Goal: Complete application form

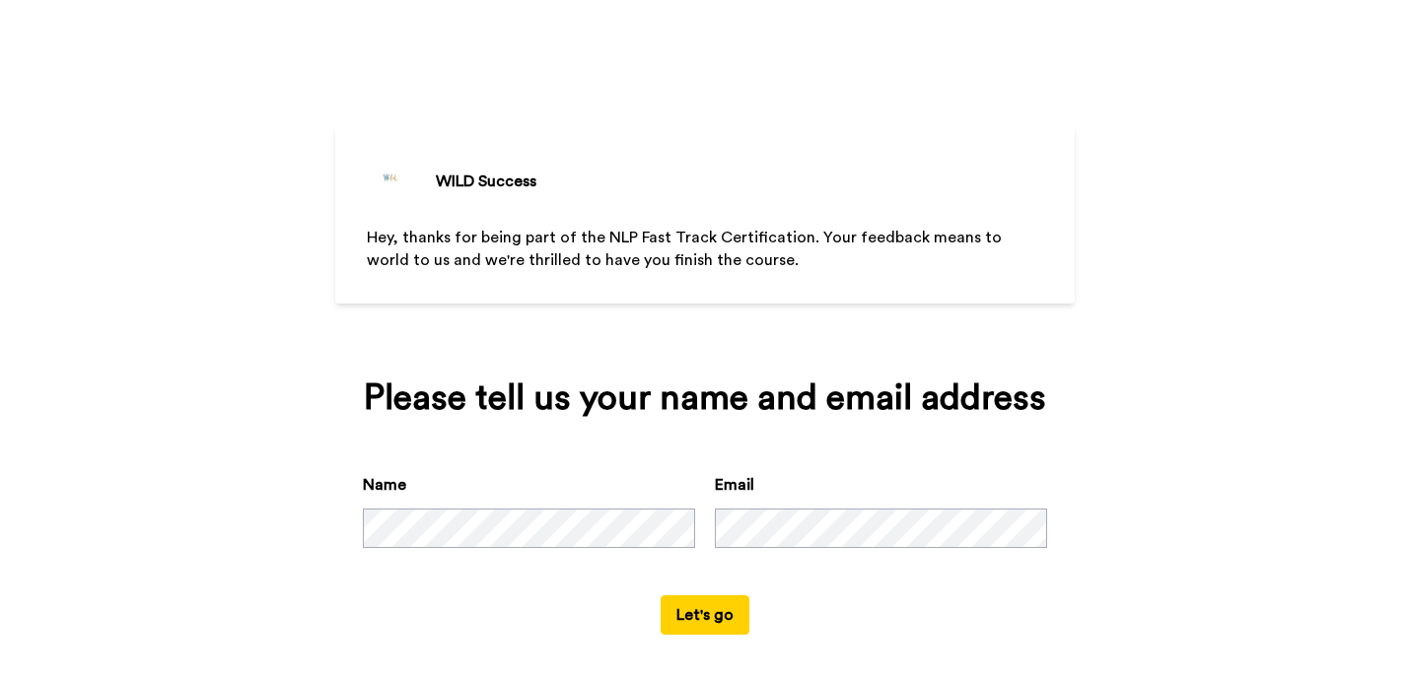
click at [713, 627] on button "Let's go" at bounding box center [705, 615] width 89 height 39
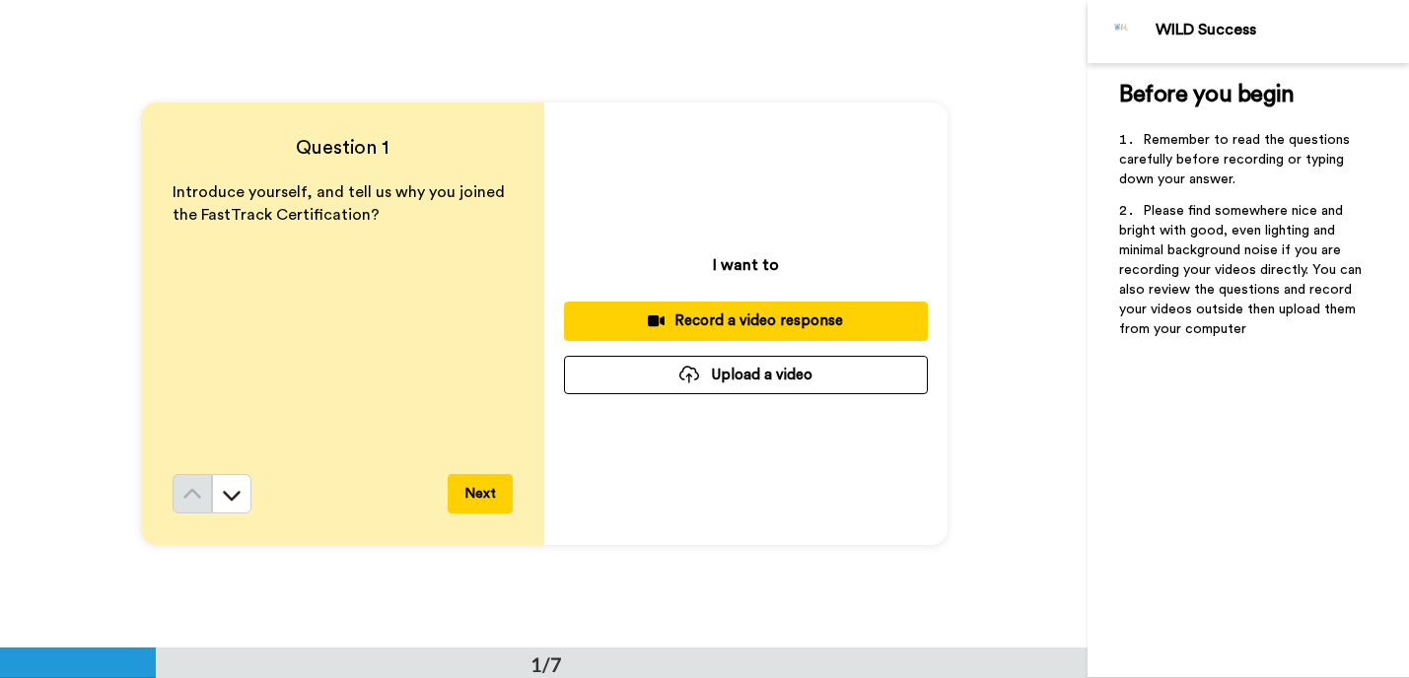
click at [472, 501] on button "Next" at bounding box center [480, 493] width 65 height 39
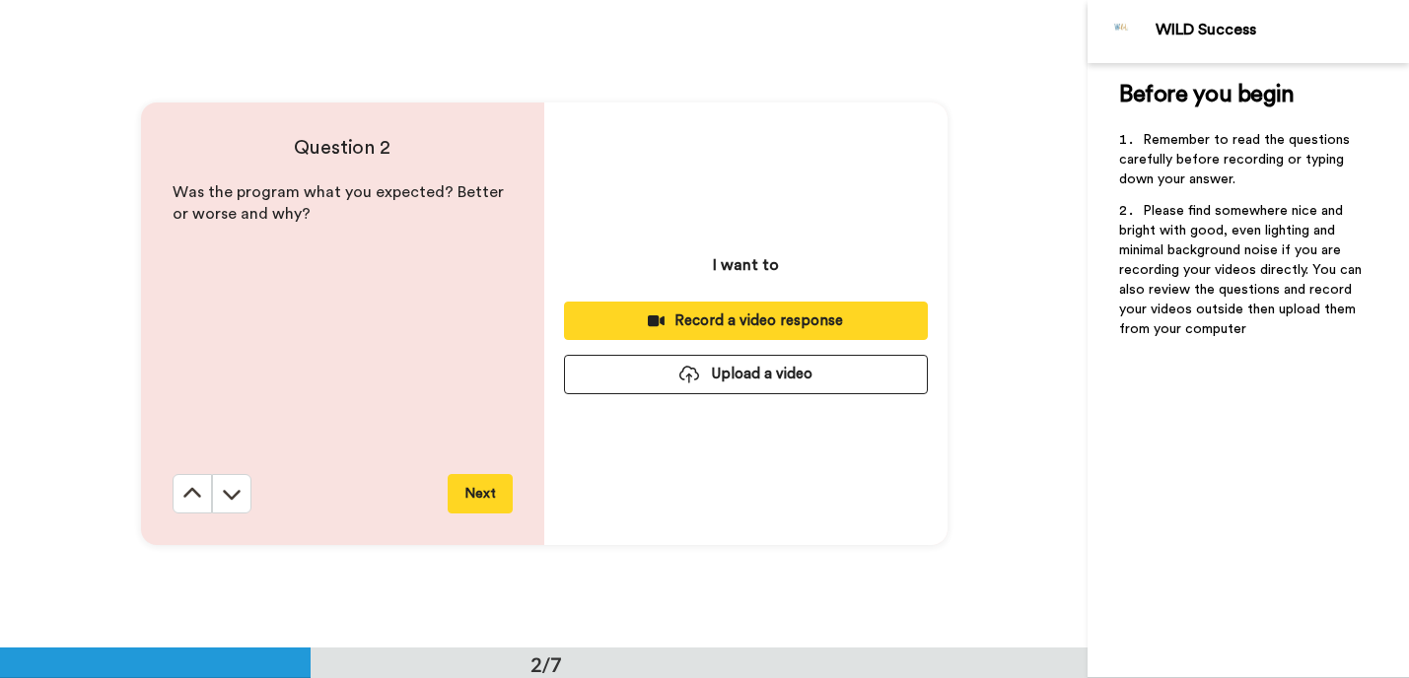
scroll to position [649, 0]
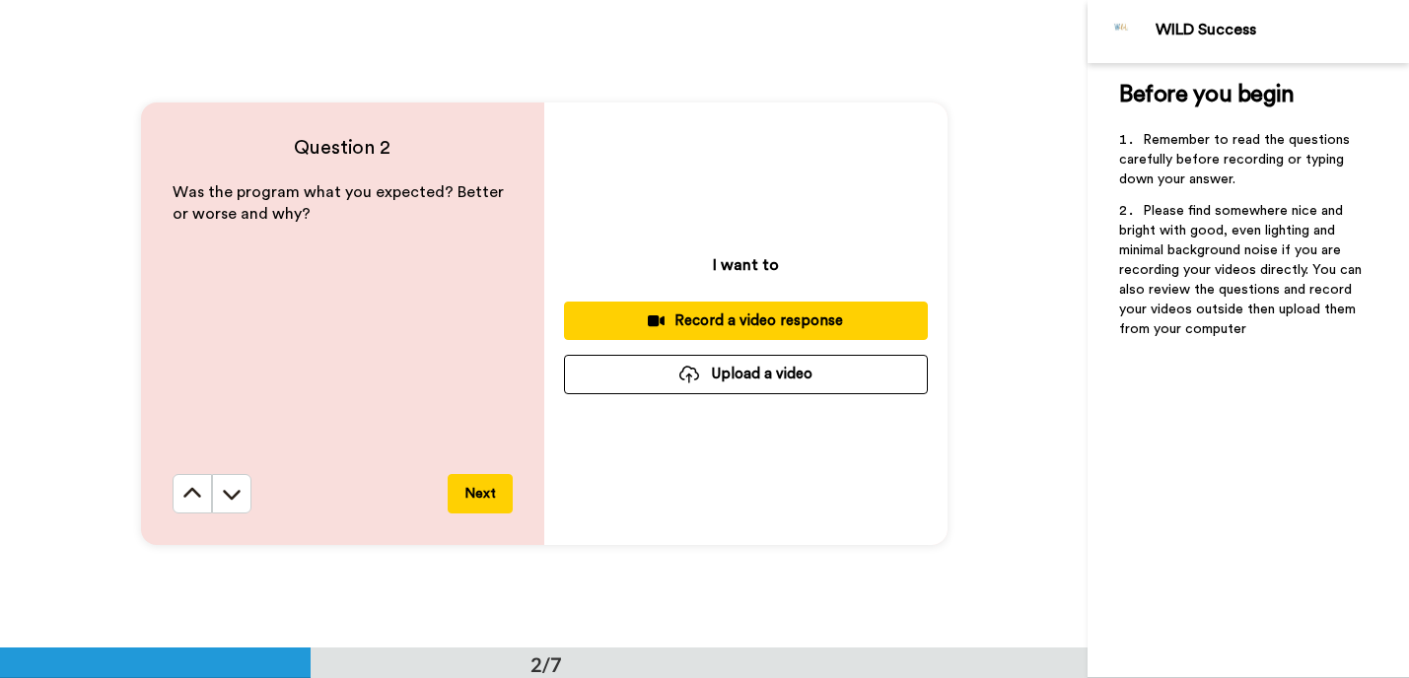
click at [471, 495] on button "Next" at bounding box center [480, 493] width 65 height 39
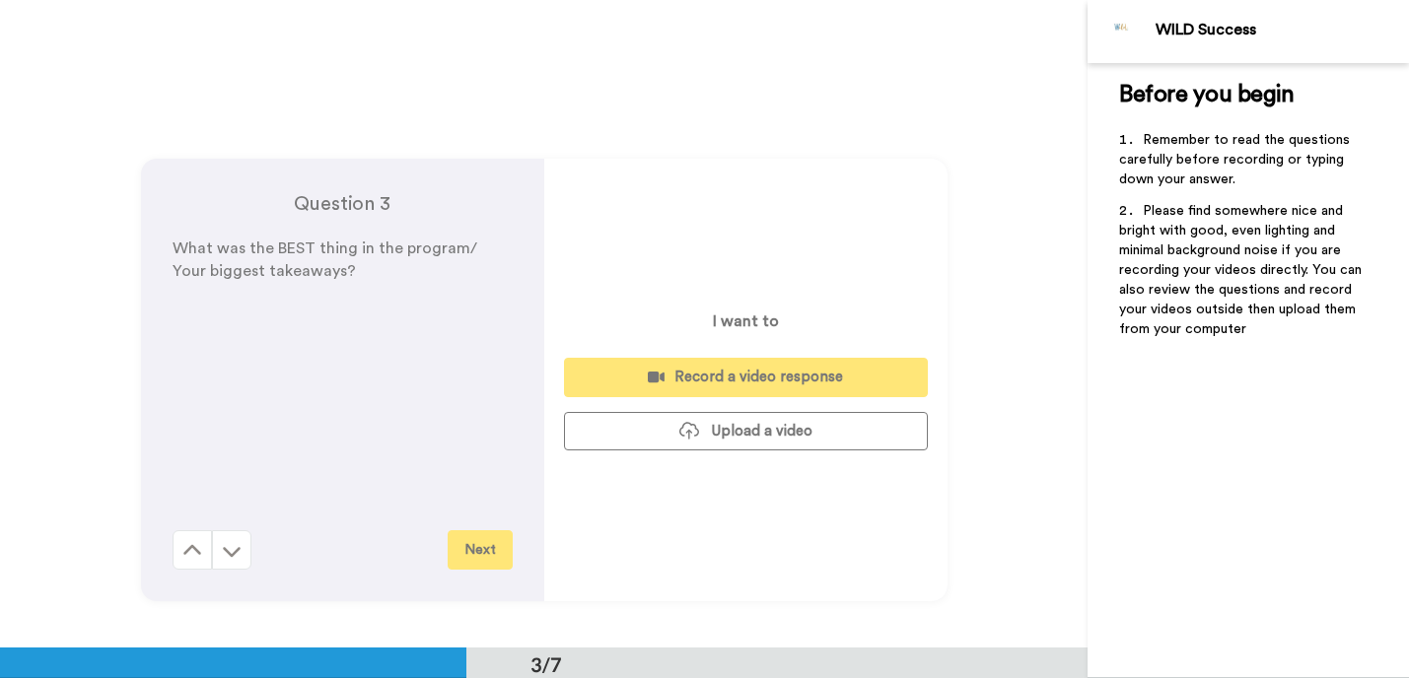
scroll to position [1297, 0]
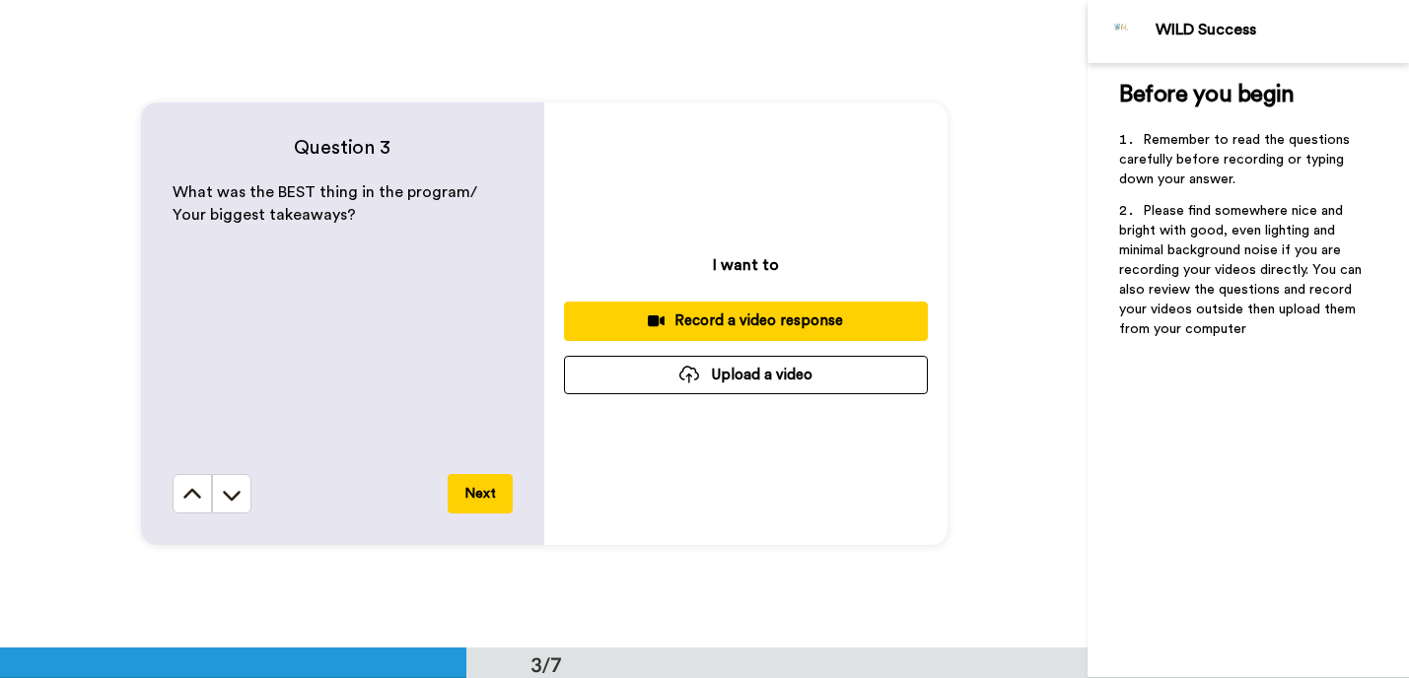
click at [480, 489] on button "Next" at bounding box center [480, 493] width 65 height 39
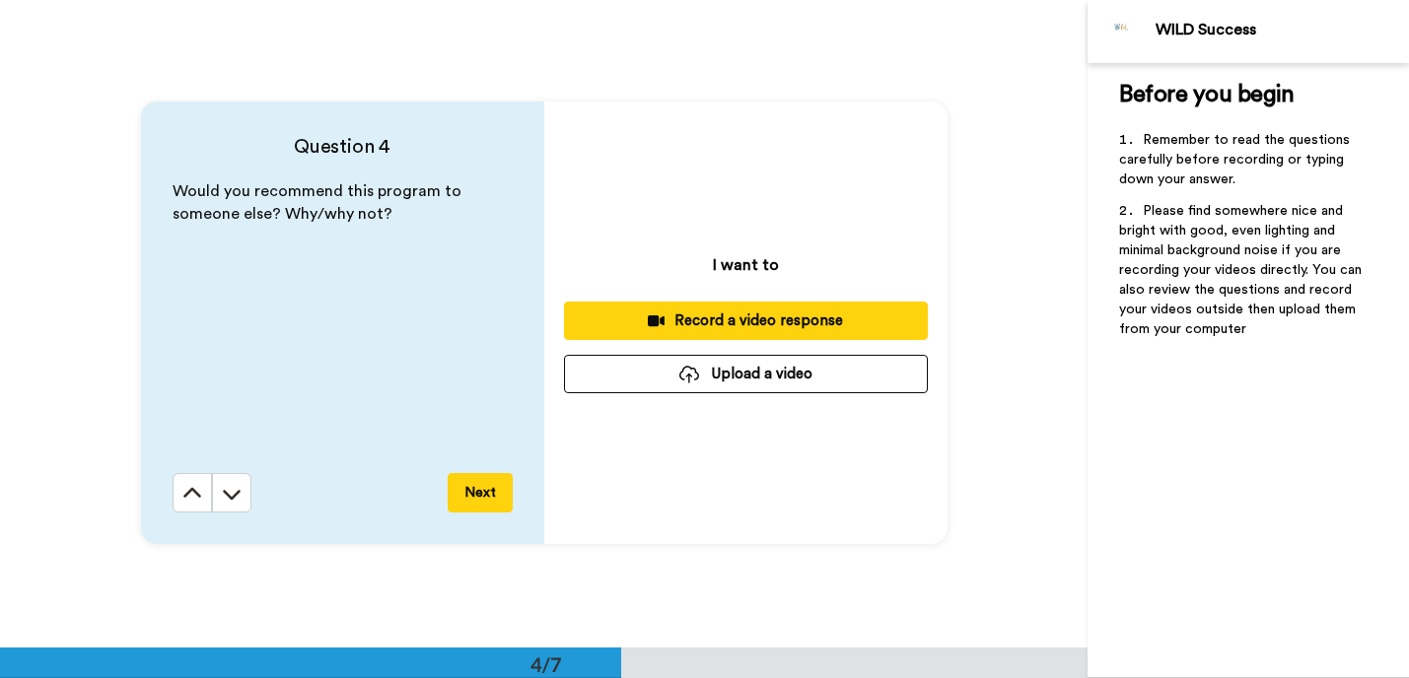
scroll to position [1946, 0]
click at [480, 489] on button "Next" at bounding box center [480, 492] width 65 height 39
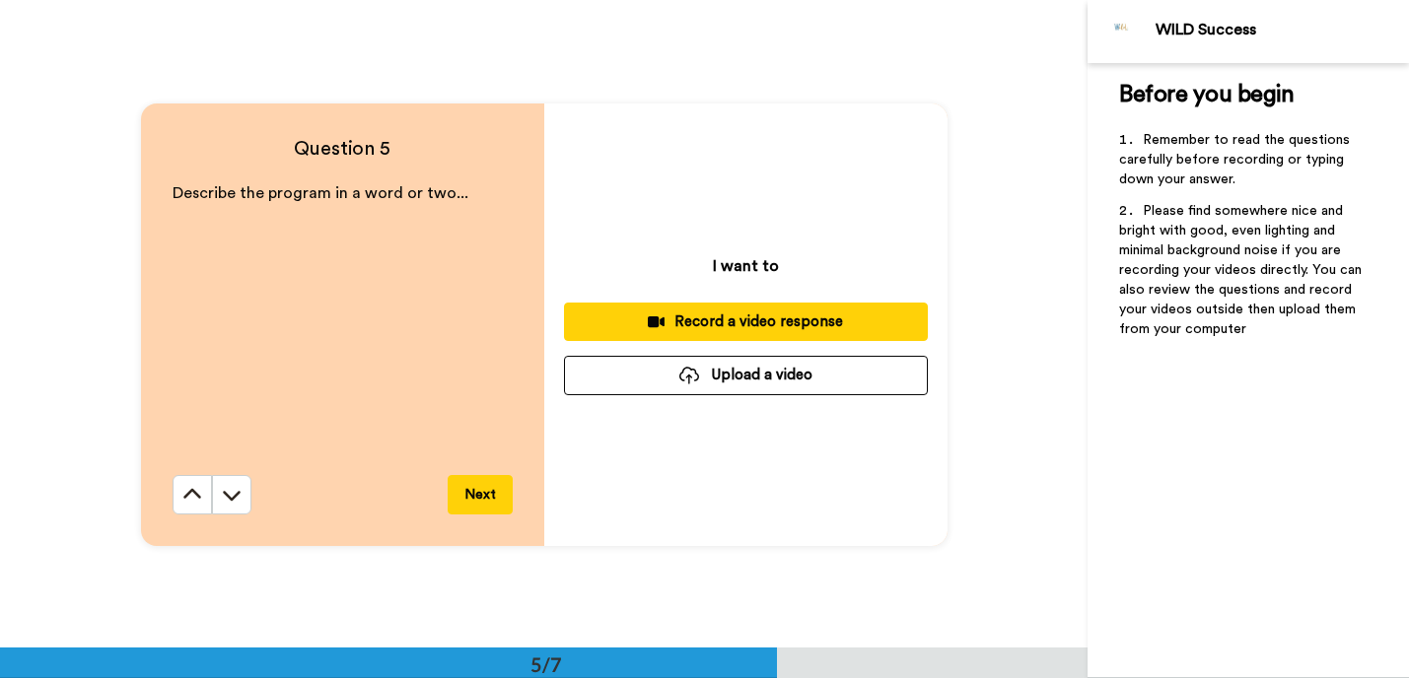
scroll to position [2594, 0]
click at [480, 489] on button "Next" at bounding box center [480, 493] width 65 height 39
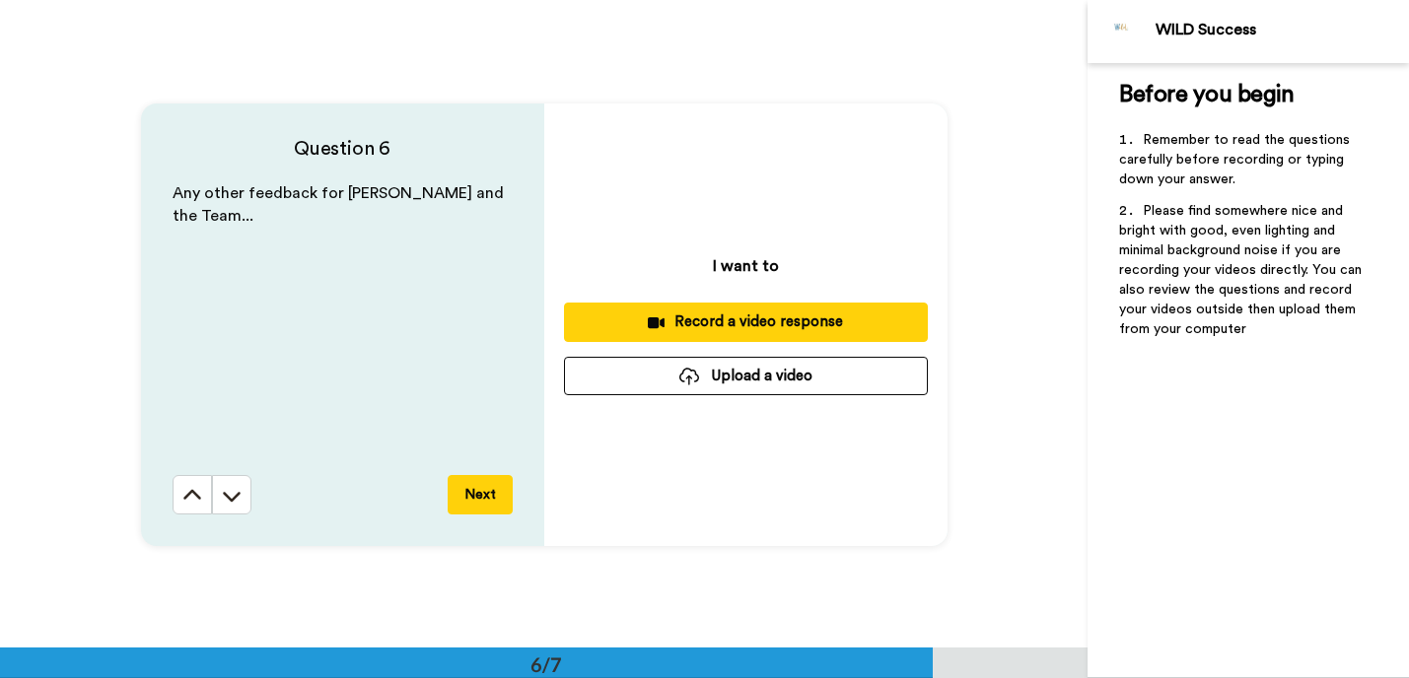
scroll to position [3242, 0]
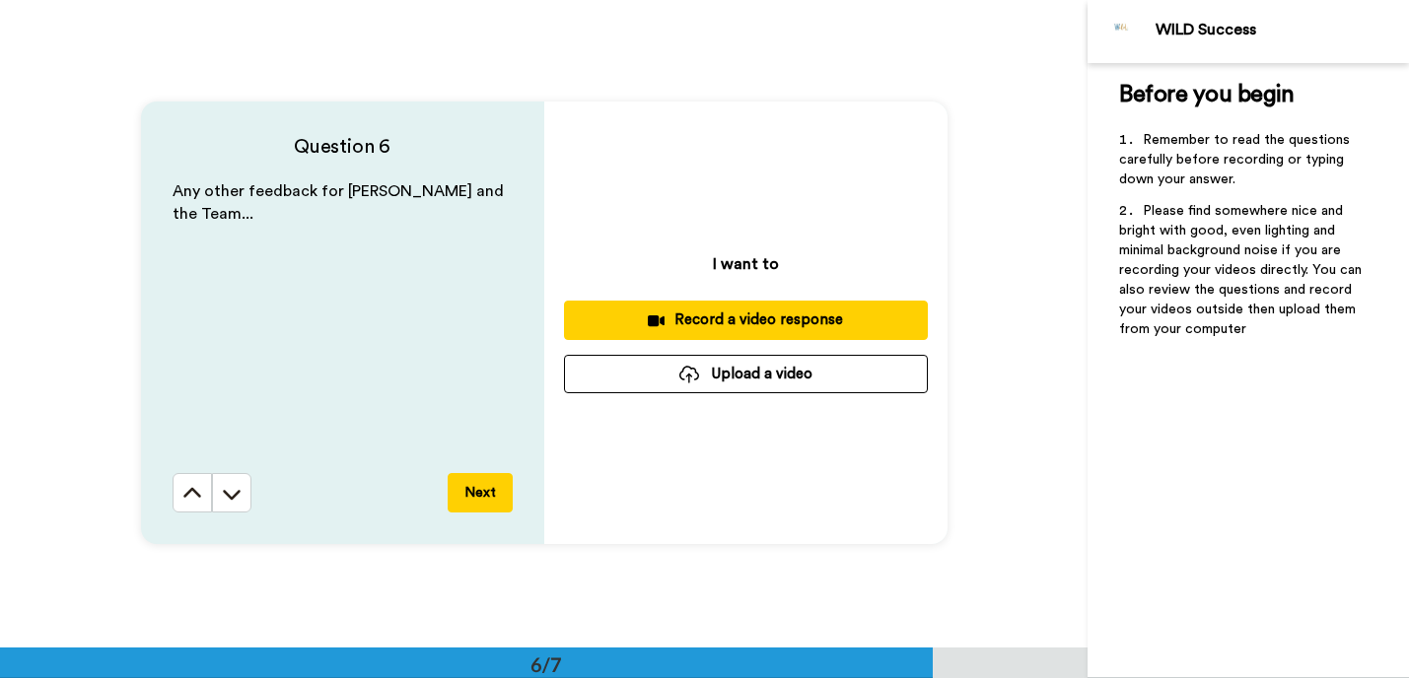
click at [480, 489] on button "Next" at bounding box center [480, 492] width 65 height 39
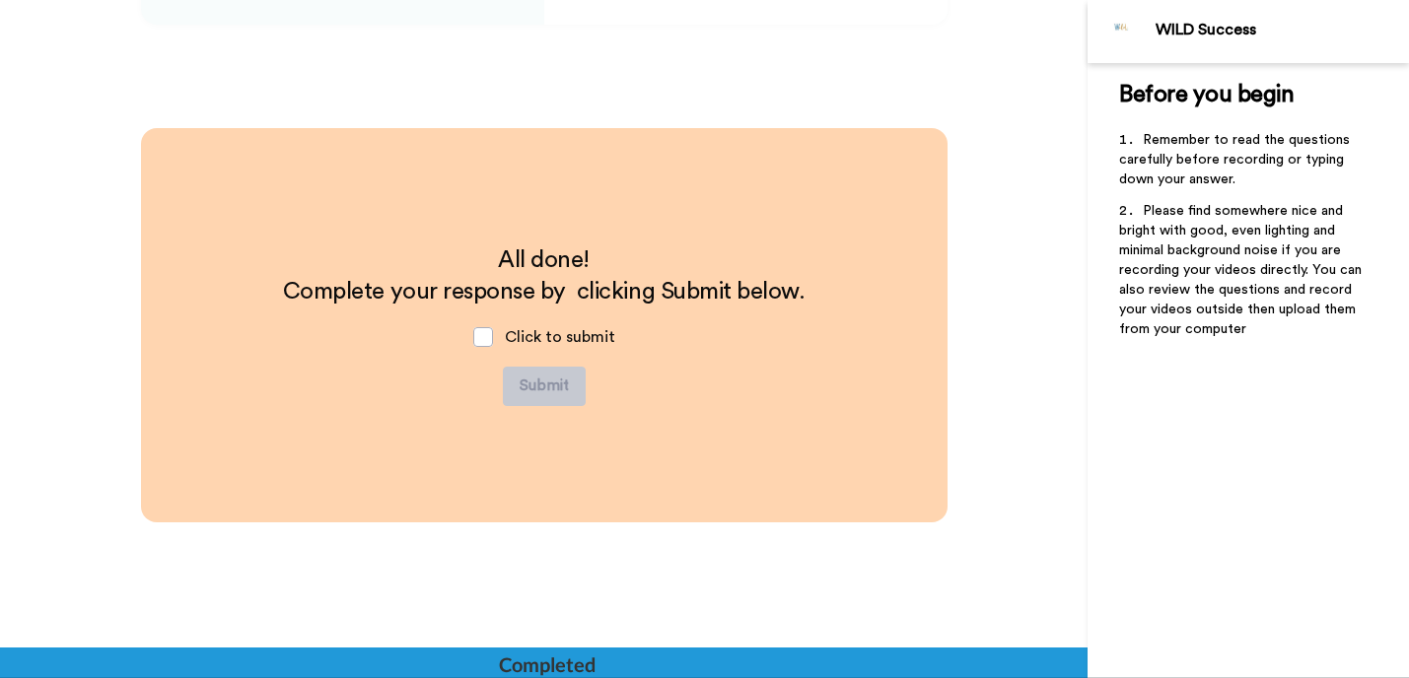
scroll to position [3763, 0]
click at [473, 332] on span at bounding box center [483, 336] width 20 height 20
click at [479, 334] on span at bounding box center [483, 336] width 20 height 20
click at [476, 336] on span at bounding box center [483, 336] width 20 height 20
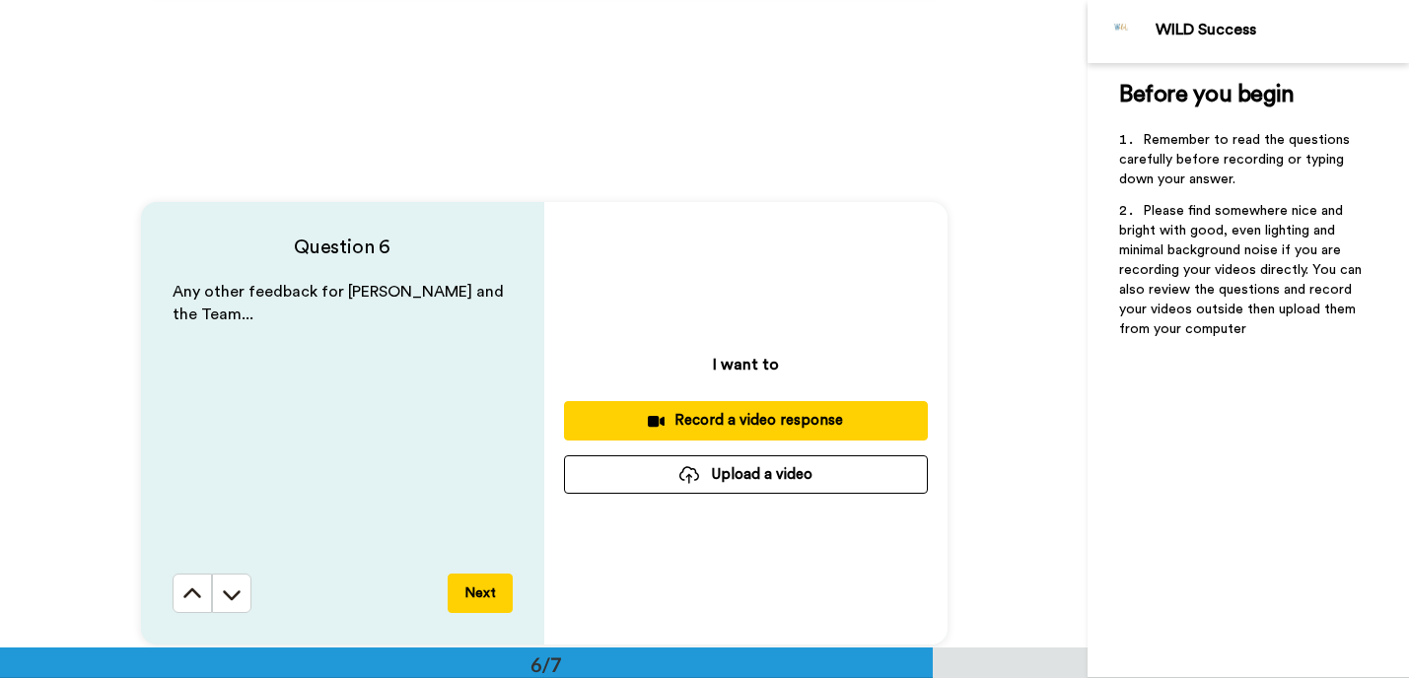
scroll to position [3158, 0]
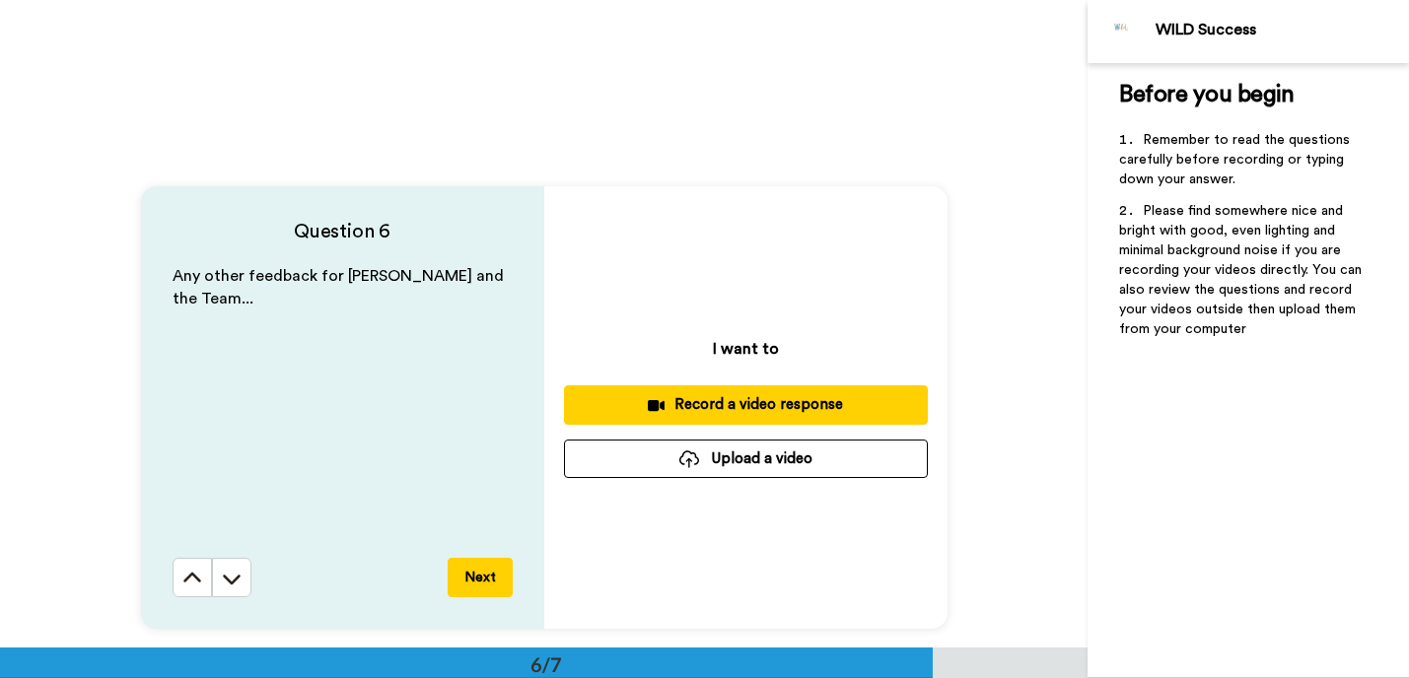
click at [732, 406] on div "Record a video response" at bounding box center [746, 404] width 332 height 21
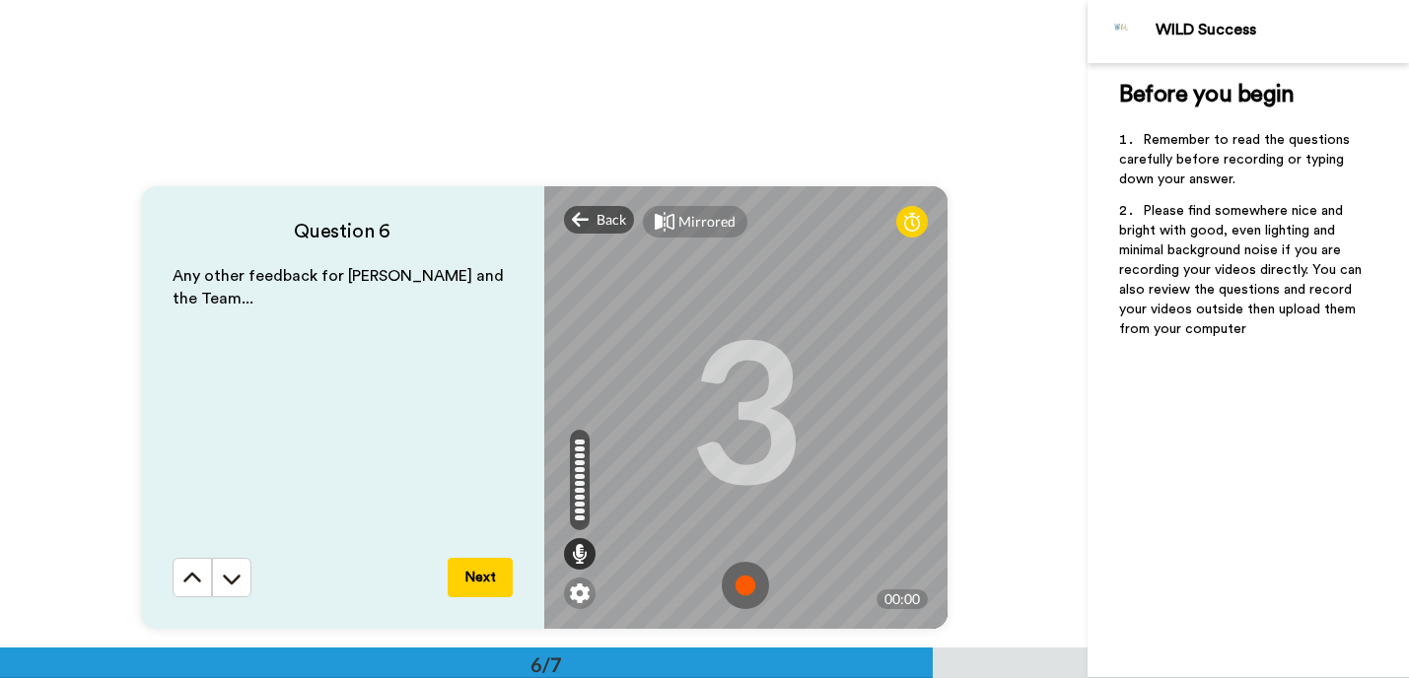
click at [740, 589] on img at bounding box center [745, 585] width 47 height 47
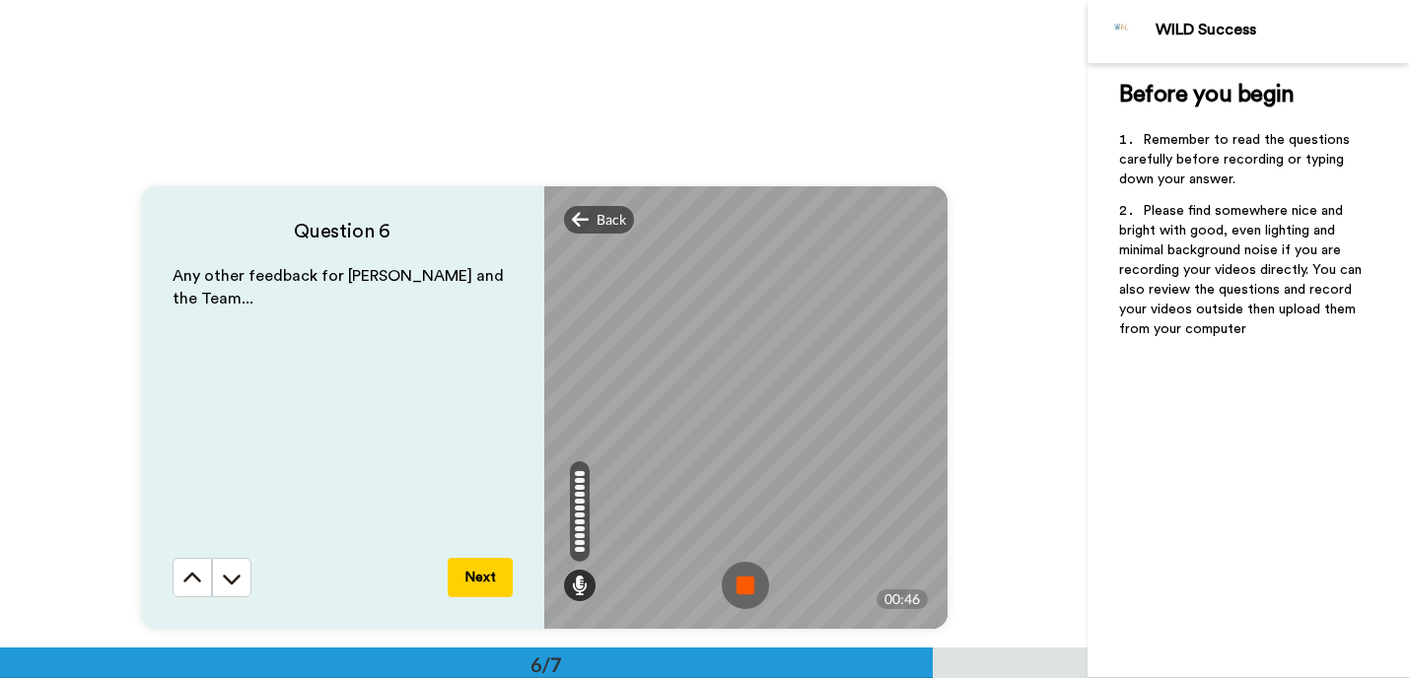
click at [740, 589] on img at bounding box center [745, 585] width 47 height 47
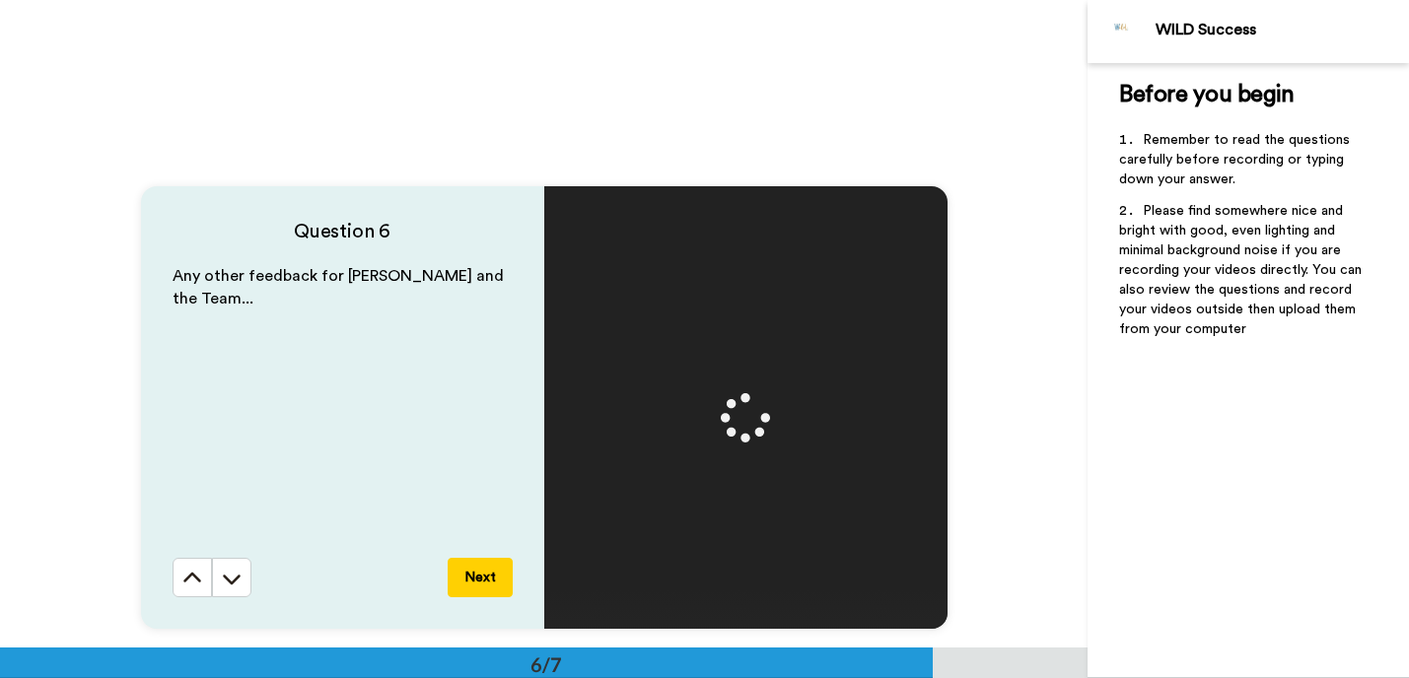
click at [484, 583] on button "Next" at bounding box center [480, 577] width 65 height 39
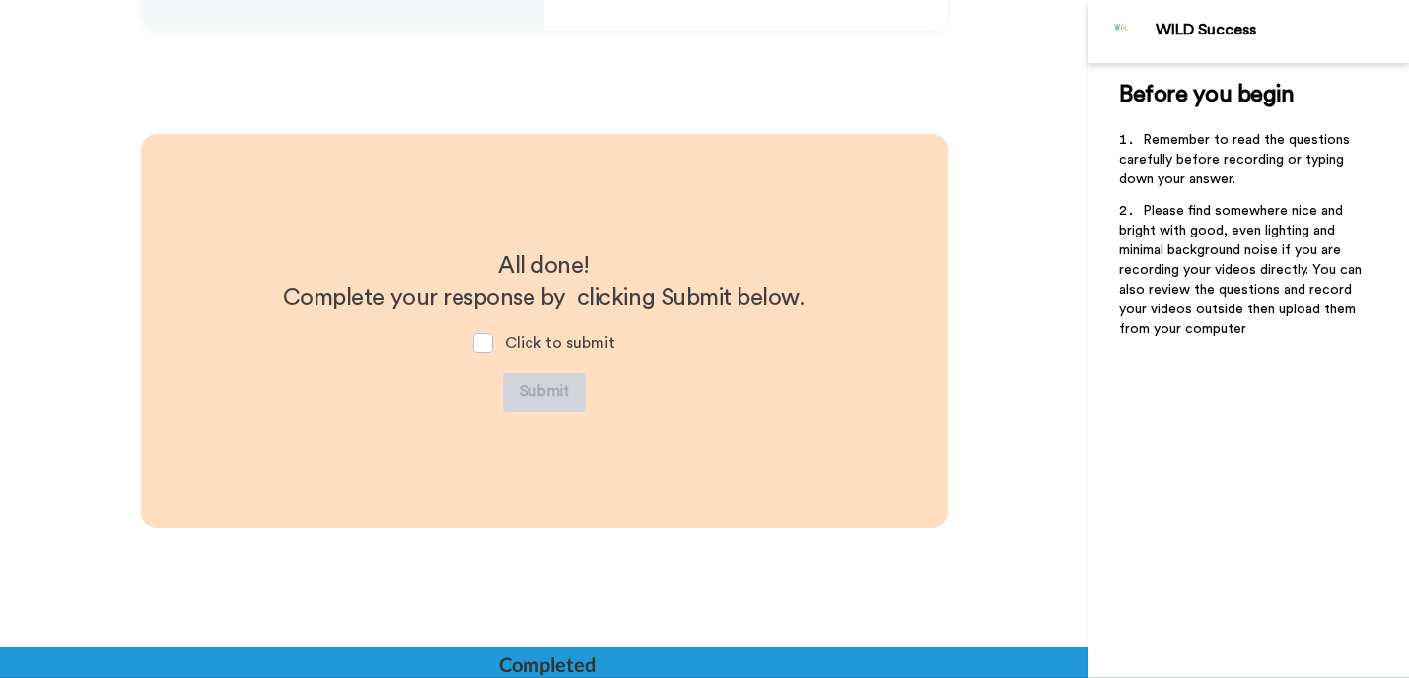
scroll to position [3763, 0]
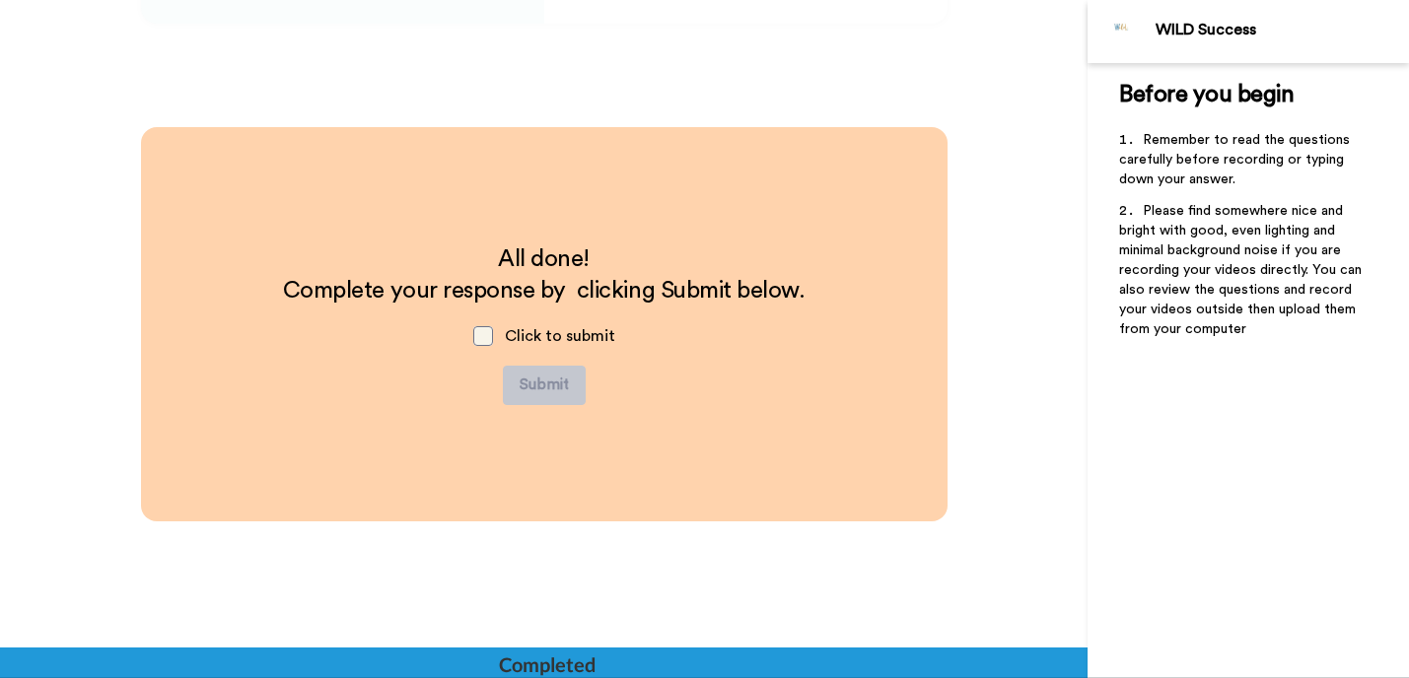
click at [479, 334] on span at bounding box center [483, 336] width 20 height 20
click at [483, 336] on span at bounding box center [483, 336] width 20 height 20
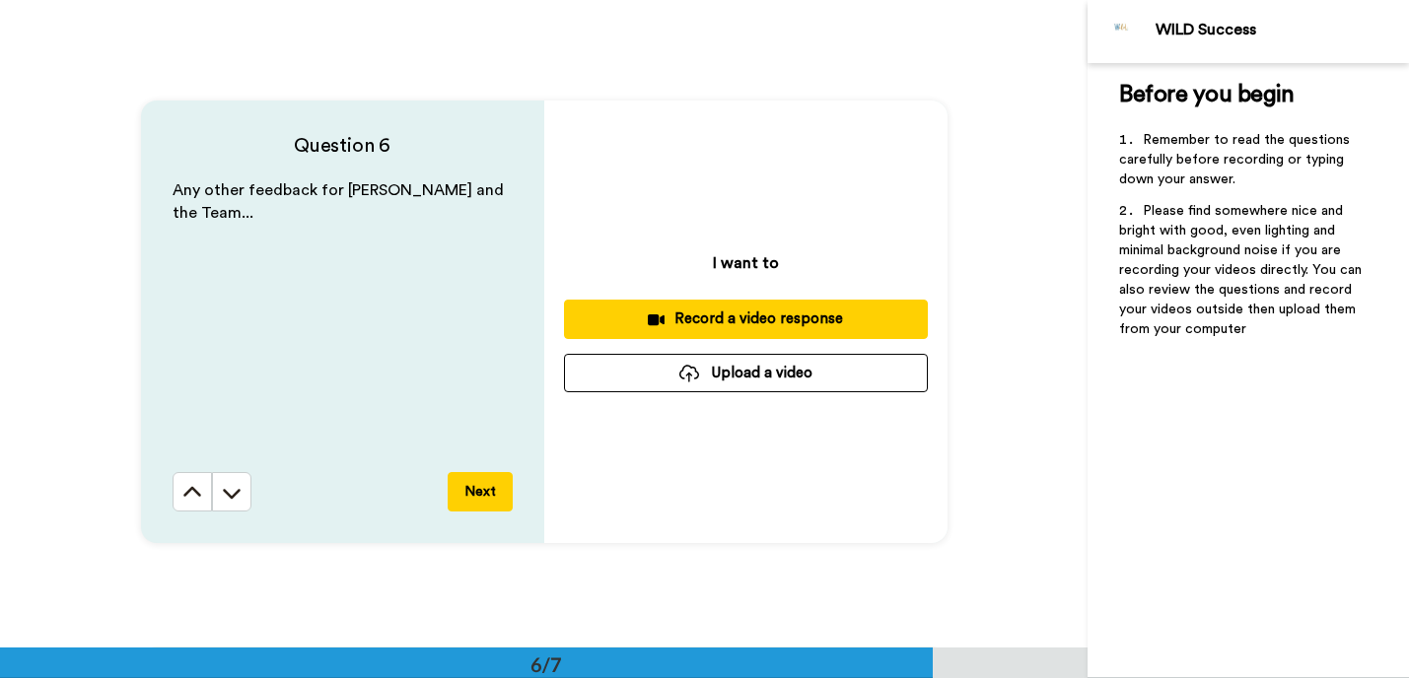
scroll to position [3237, 0]
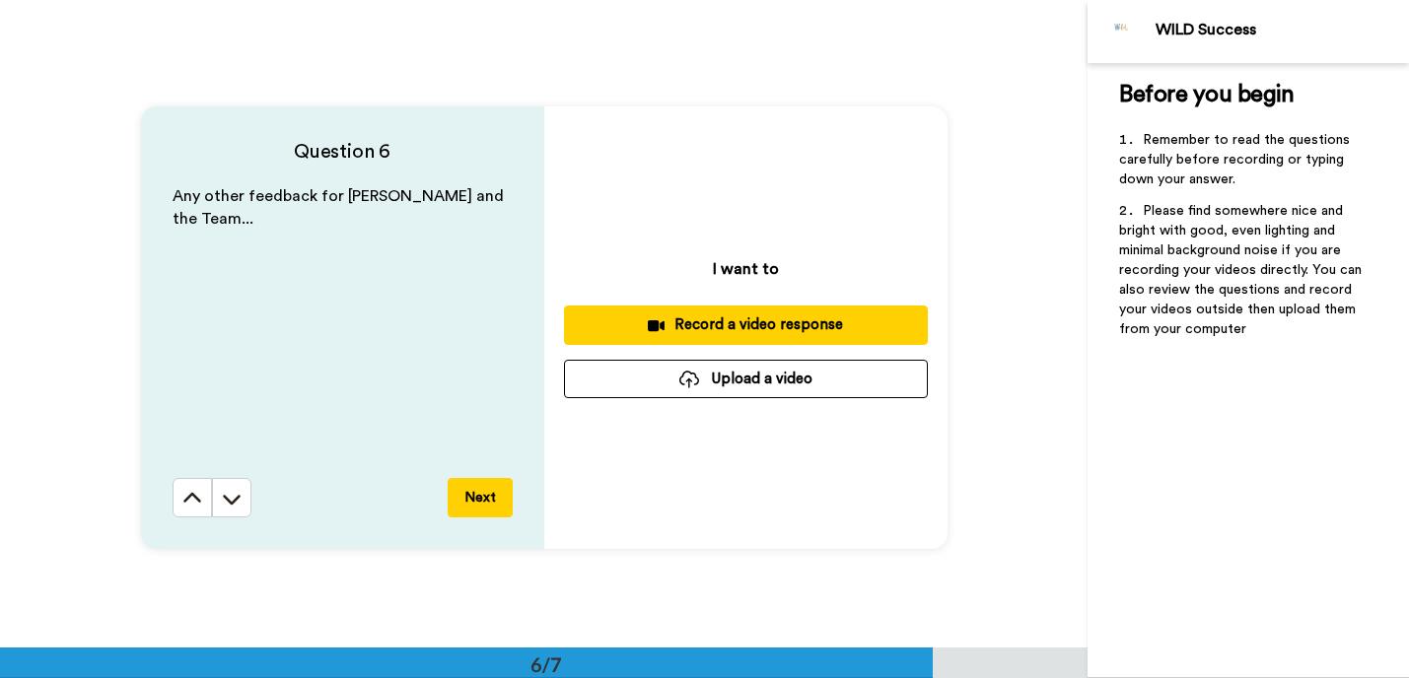
click at [735, 327] on div "Record a video response" at bounding box center [746, 325] width 332 height 21
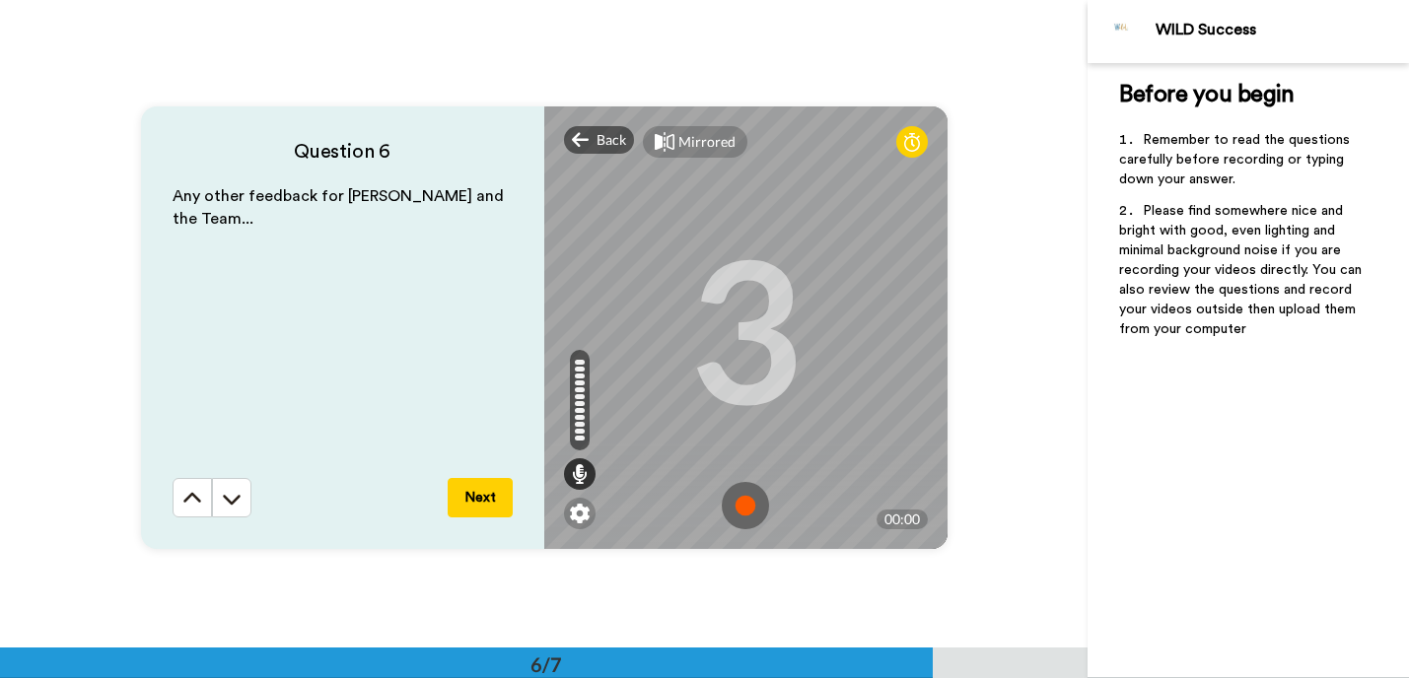
click at [740, 507] on img at bounding box center [745, 505] width 47 height 47
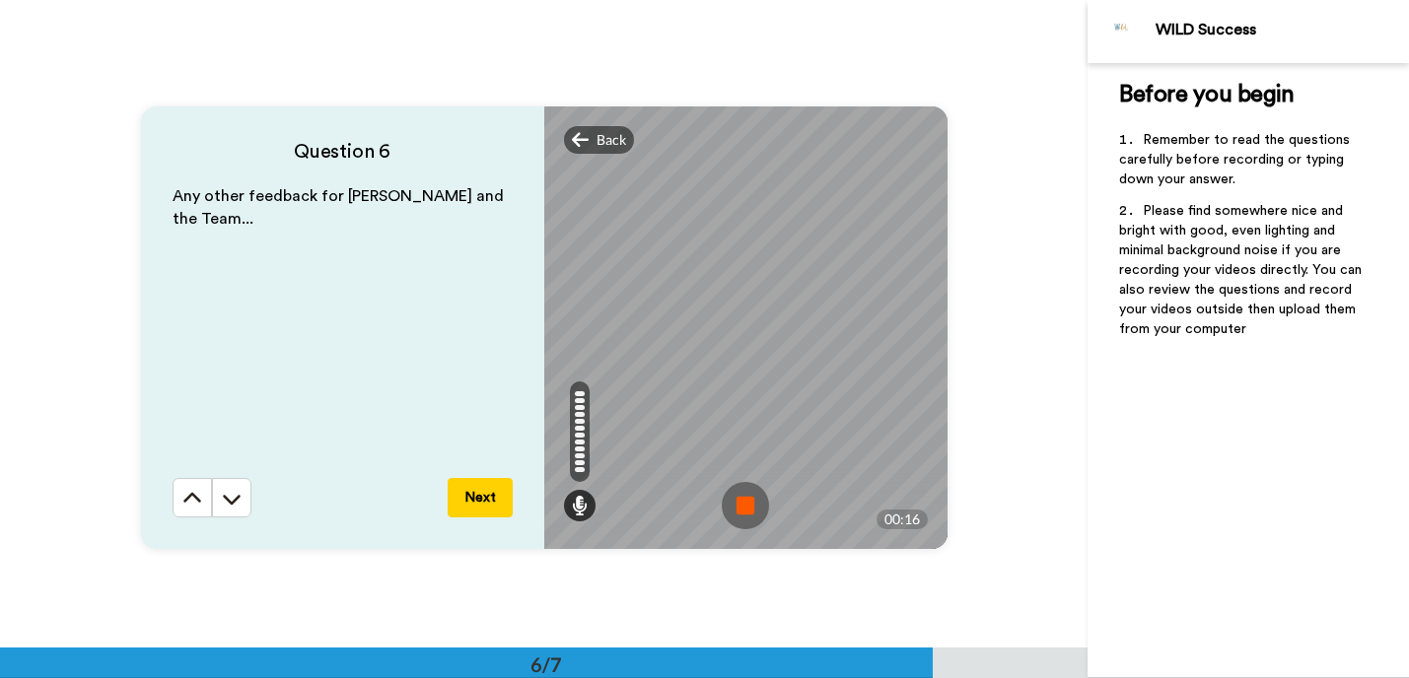
click at [740, 507] on img at bounding box center [745, 505] width 47 height 47
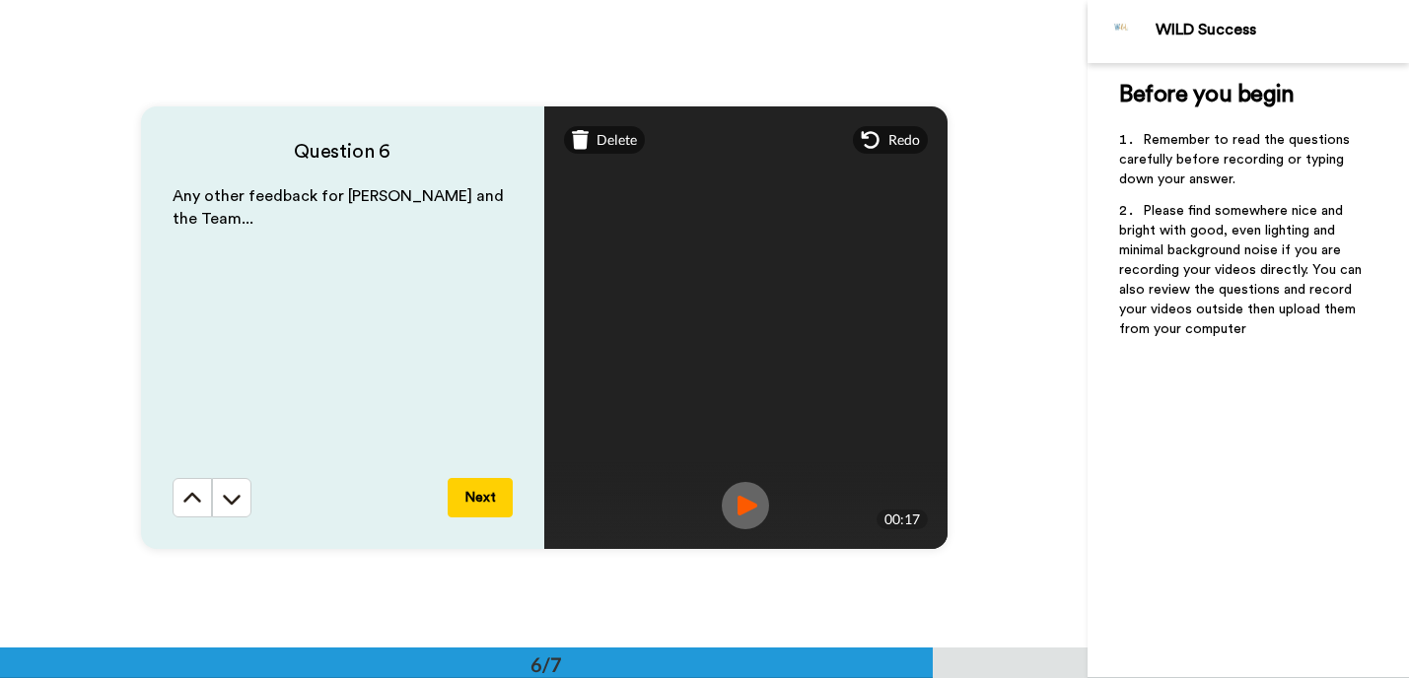
click at [459, 505] on button "Next" at bounding box center [480, 497] width 65 height 39
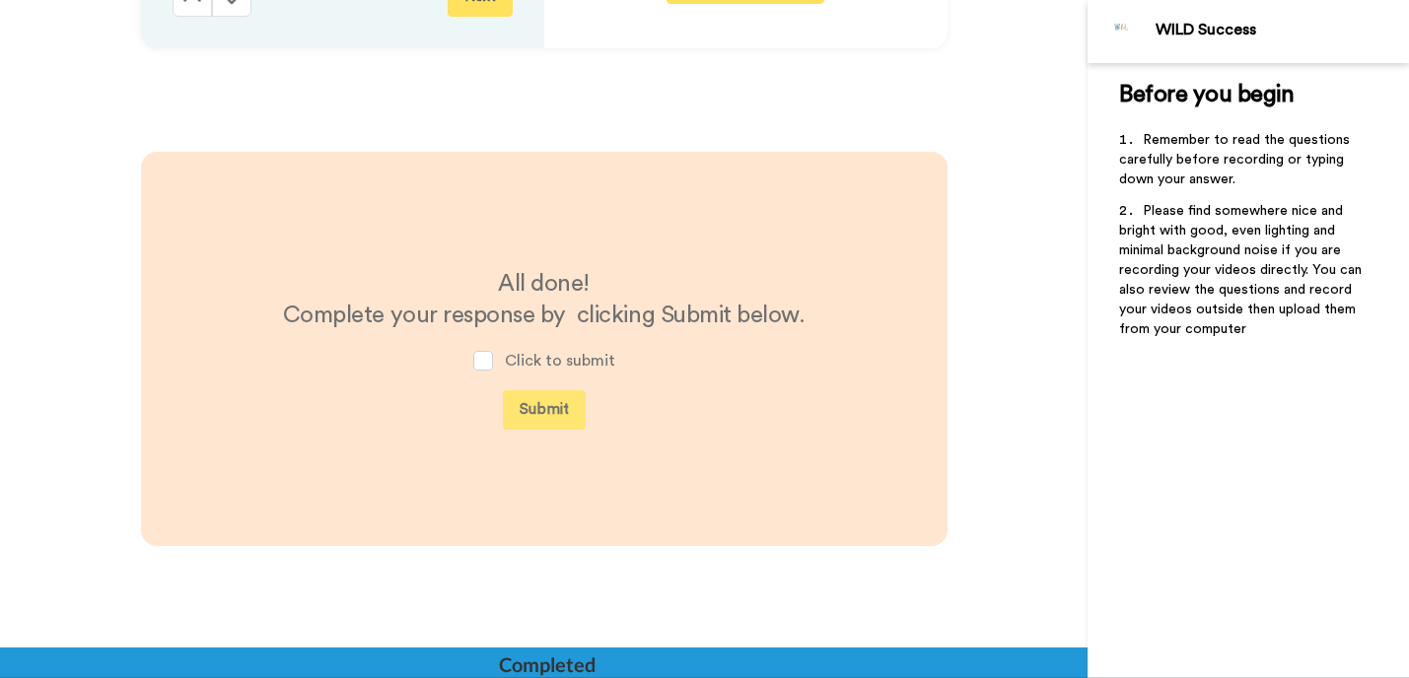
scroll to position [3763, 0]
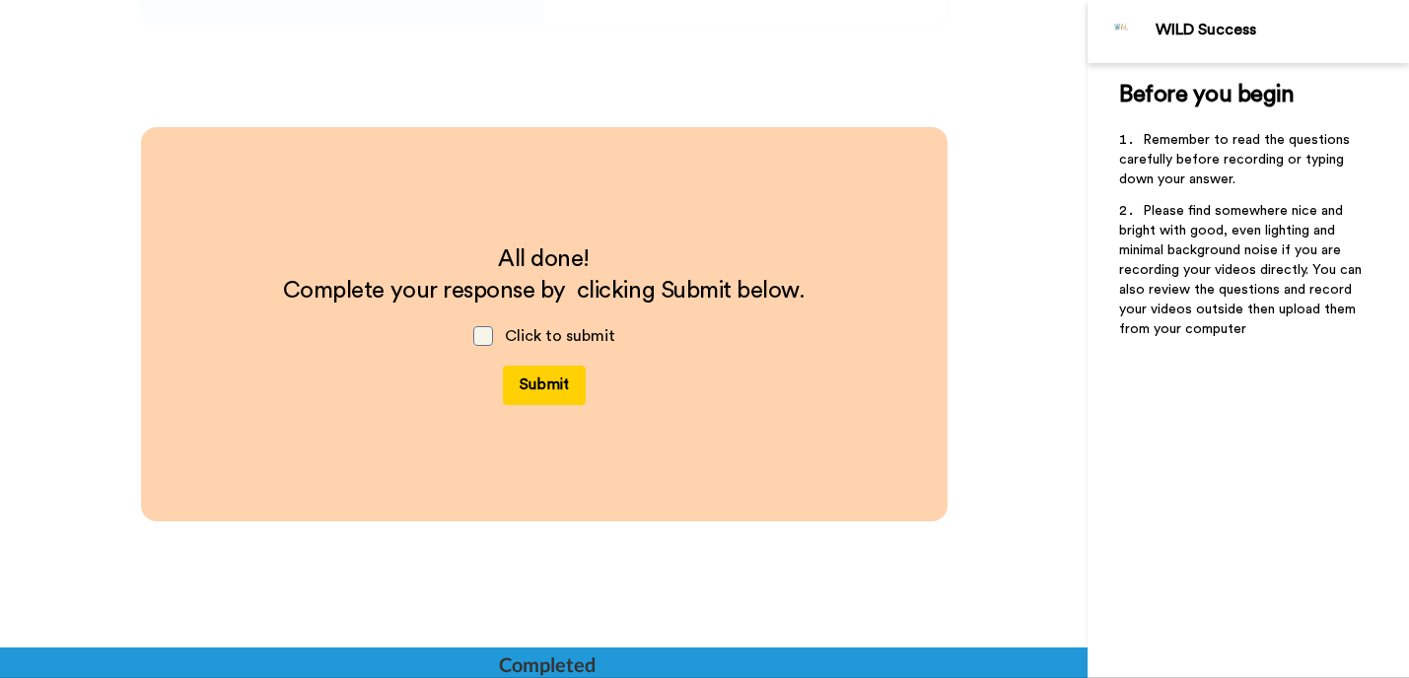
click at [474, 338] on span at bounding box center [483, 336] width 20 height 20
click at [478, 337] on span at bounding box center [483, 336] width 20 height 20
click at [529, 388] on button "Submit" at bounding box center [544, 385] width 83 height 39
